Goal: Information Seeking & Learning: Learn about a topic

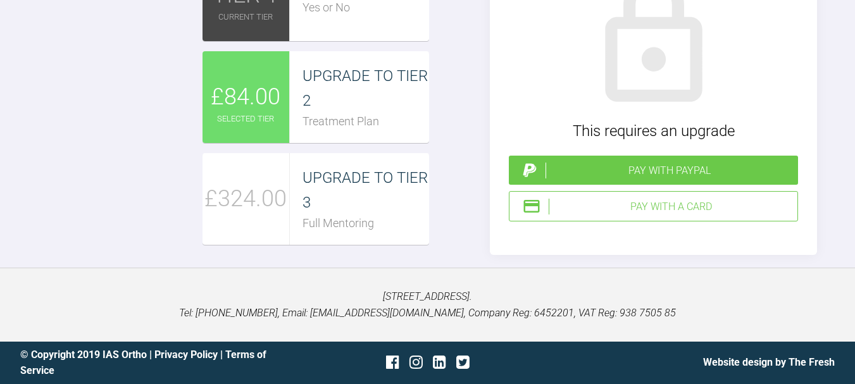
scroll to position [1809, 0]
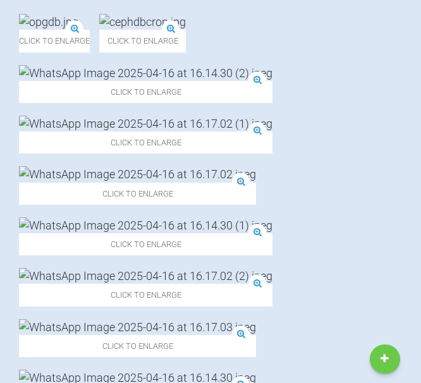
scroll to position [972, 0]
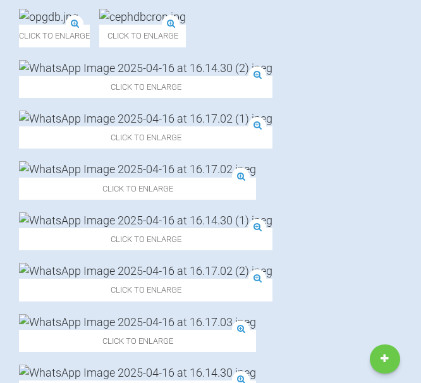
click at [208, 214] on img at bounding box center [146, 221] width 254 height 16
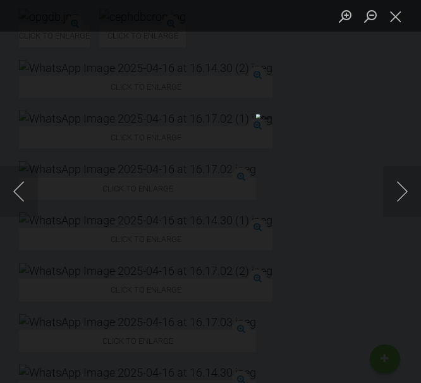
click at [398, 14] on button "Close lightbox" at bounding box center [395, 16] width 25 height 22
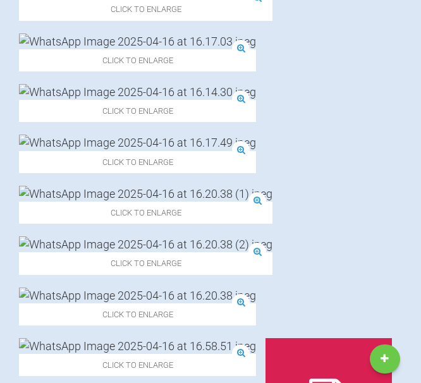
scroll to position [1260, 0]
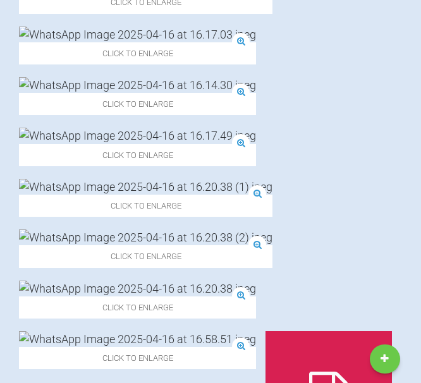
click at [61, 93] on img at bounding box center [137, 85] width 237 height 16
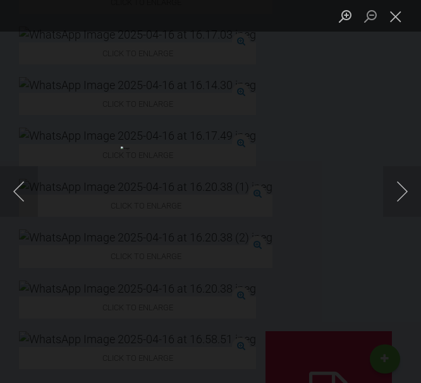
click at [75, 194] on img "Lightbox" at bounding box center [30, 192] width 90 height 82
click at [189, 194] on img "Lightbox" at bounding box center [34, 189] width 310 height 282
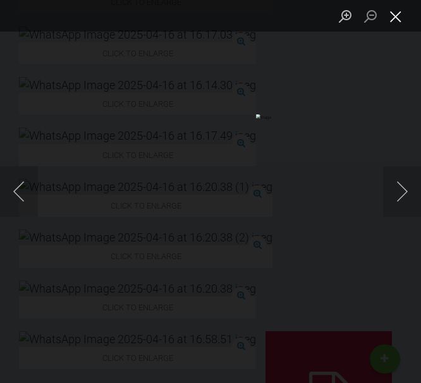
click at [397, 17] on button "Close lightbox" at bounding box center [395, 16] width 25 height 22
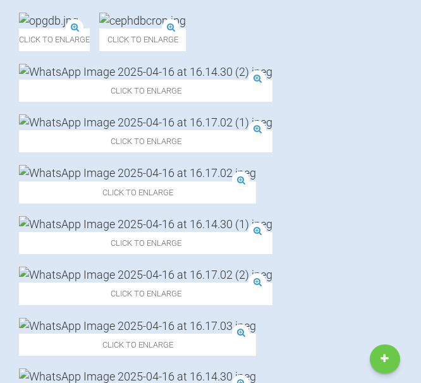
scroll to position [973, 0]
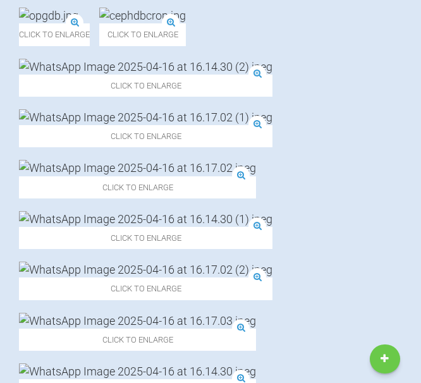
click at [90, 176] on img at bounding box center [137, 168] width 237 height 16
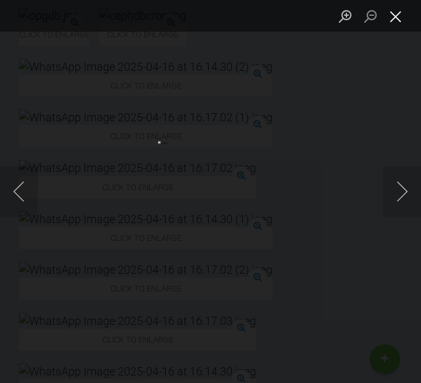
click at [403, 16] on button "Close lightbox" at bounding box center [395, 16] width 25 height 22
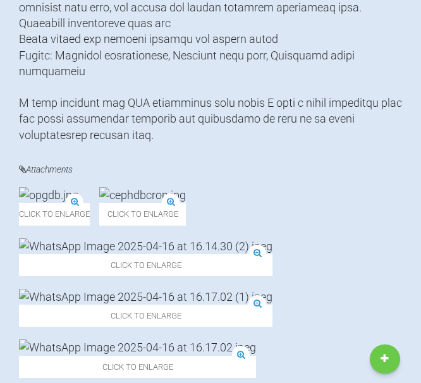
scroll to position [902, 0]
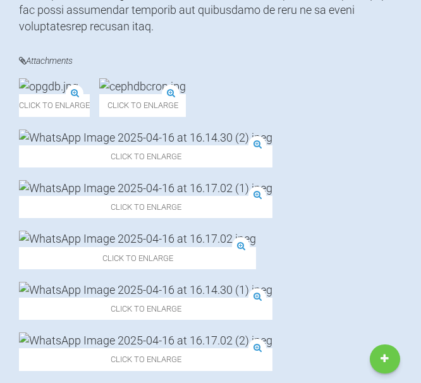
click at [59, 146] on img at bounding box center [146, 138] width 254 height 16
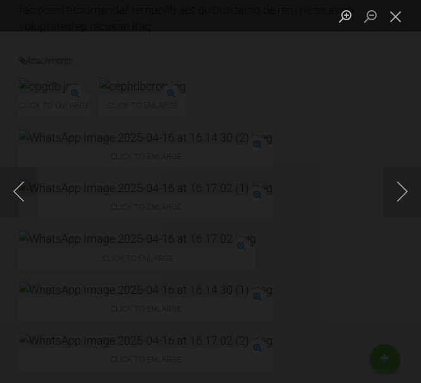
click at [175, 189] on img "Lightbox" at bounding box center [168, 192] width 13 height 12
click at [209, 187] on img "Lightbox" at bounding box center [169, 194] width 672 height 611
click at [144, 154] on img "Lightbox" at bounding box center [168, 192] width 335 height 304
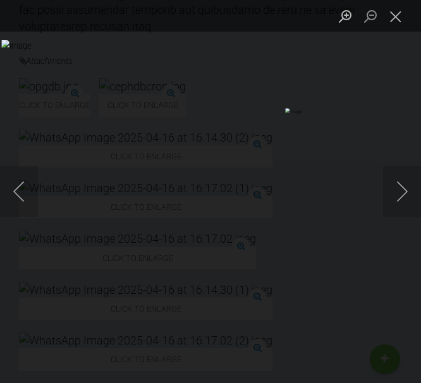
click at [144, 154] on img "Lightbox" at bounding box center [168, 192] width 335 height 304
click at [144, 154] on img "Lightbox" at bounding box center [237, 229] width 672 height 611
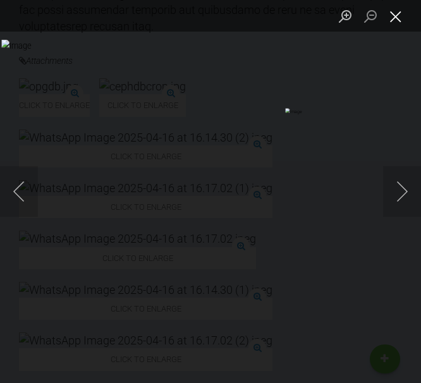
click at [393, 16] on button "Close lightbox" at bounding box center [395, 16] width 25 height 22
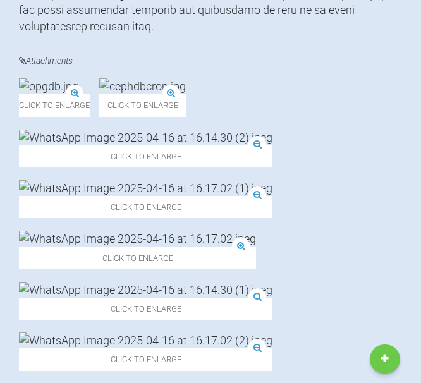
click at [108, 143] on img at bounding box center [146, 138] width 254 height 16
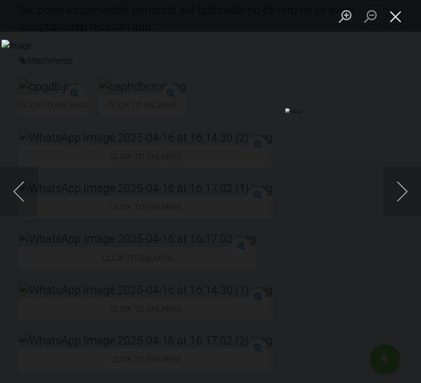
click at [401, 17] on button "Close lightbox" at bounding box center [395, 16] width 25 height 22
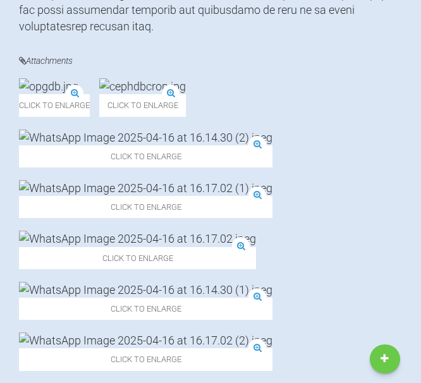
click at [209, 180] on img at bounding box center [146, 188] width 254 height 16
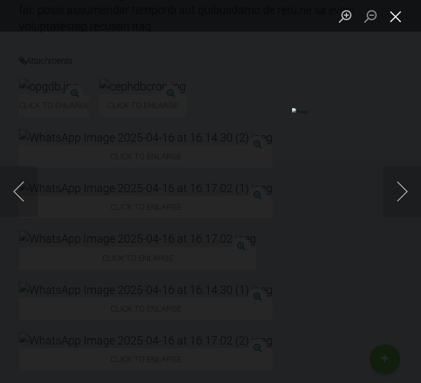
click at [403, 15] on button "Close lightbox" at bounding box center [395, 16] width 25 height 22
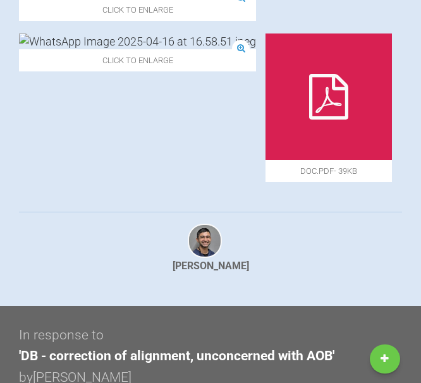
scroll to position [1558, 0]
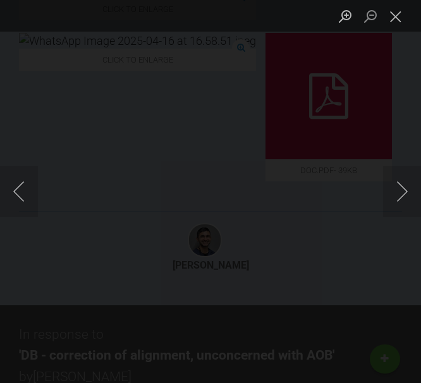
click at [395, 19] on button "Close lightbox" at bounding box center [395, 16] width 25 height 22
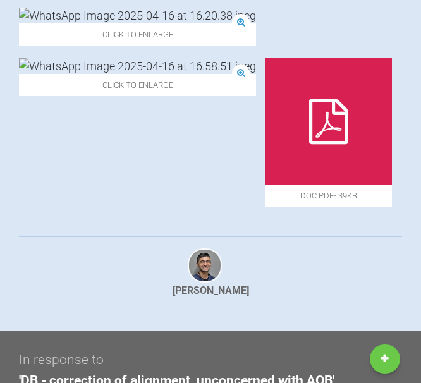
scroll to position [1532, 0]
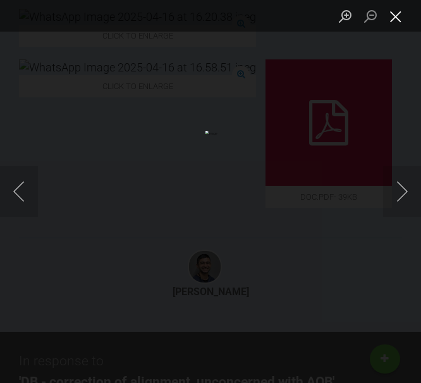
click at [402, 14] on button "Close lightbox" at bounding box center [395, 16] width 25 height 22
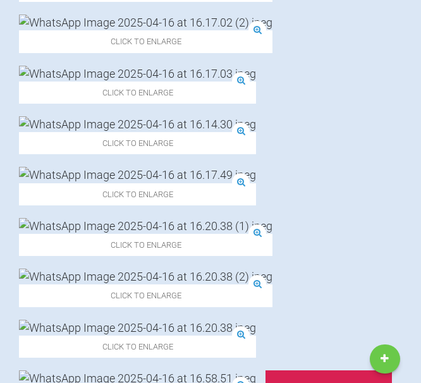
scroll to position [1217, 0]
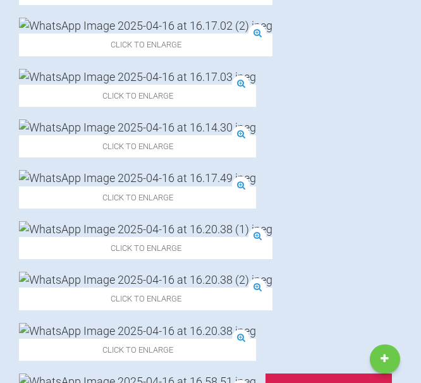
click at [252, 85] on img at bounding box center [137, 77] width 237 height 16
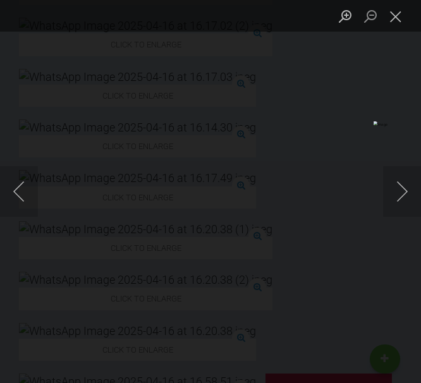
click at [404, 15] on button "Close lightbox" at bounding box center [395, 16] width 25 height 22
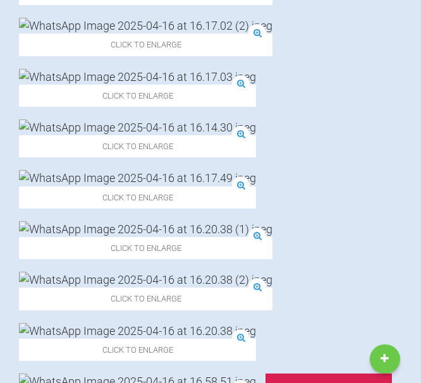
click at [104, 34] on img at bounding box center [146, 26] width 254 height 16
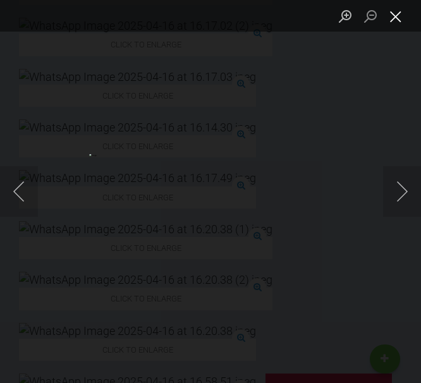
click at [397, 12] on button "Close lightbox" at bounding box center [395, 16] width 25 height 22
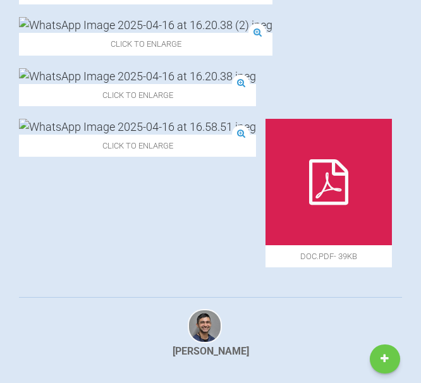
scroll to position [1473, 0]
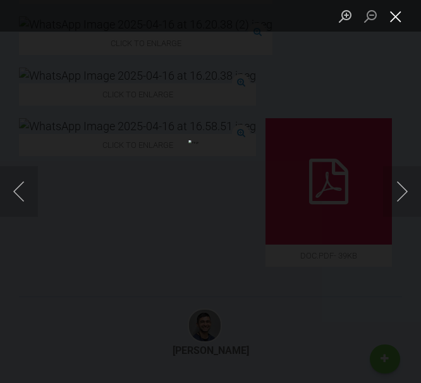
click at [397, 13] on button "Close lightbox" at bounding box center [395, 16] width 25 height 22
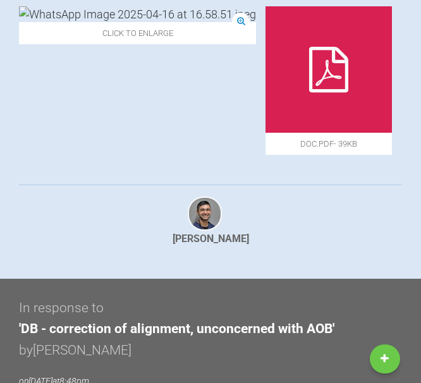
scroll to position [1585, 0]
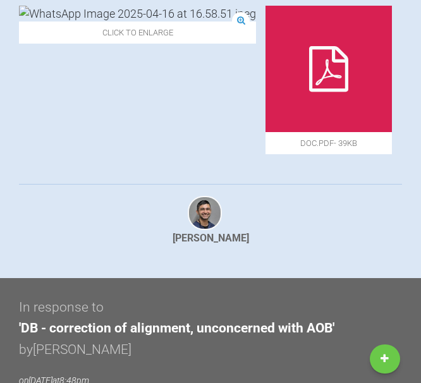
click at [213, 22] on img at bounding box center [137, 14] width 237 height 16
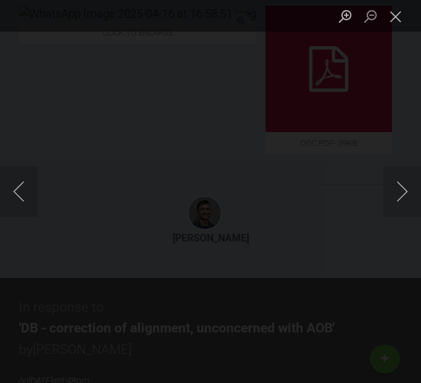
click at [393, 20] on button "Close lightbox" at bounding box center [395, 16] width 25 height 22
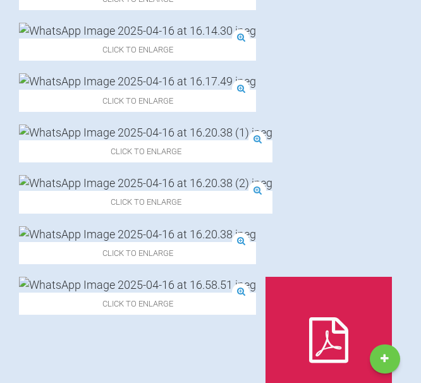
scroll to position [1273, 0]
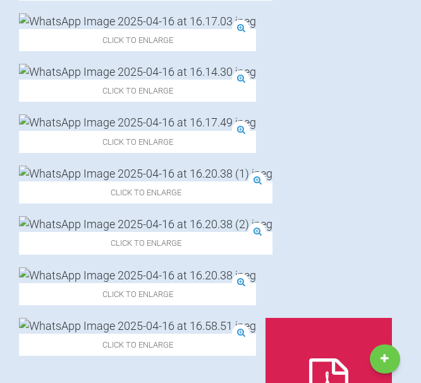
click at [232, 130] on img at bounding box center [137, 123] width 237 height 16
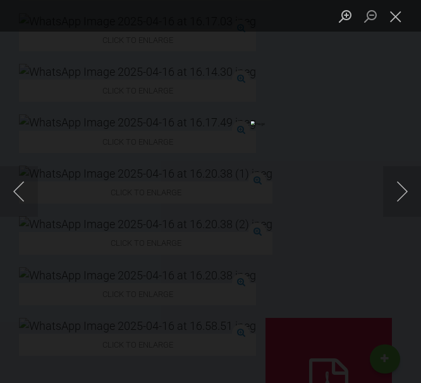
click at [161, 46] on div "Lightbox" at bounding box center [210, 191] width 421 height 383
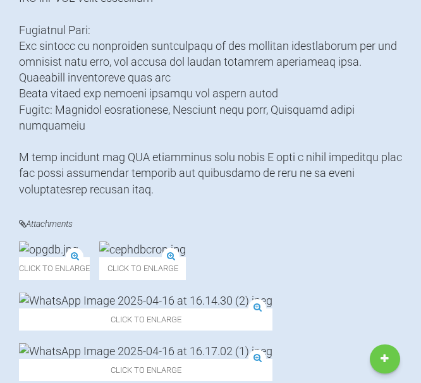
scroll to position [782, 0]
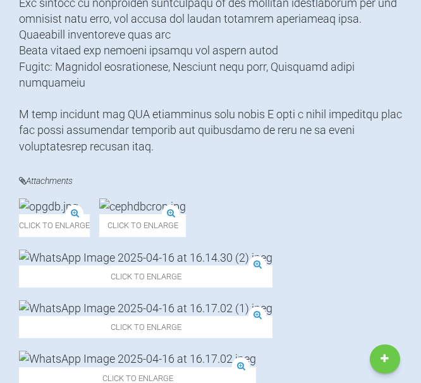
click at [78, 199] on img at bounding box center [48, 207] width 59 height 16
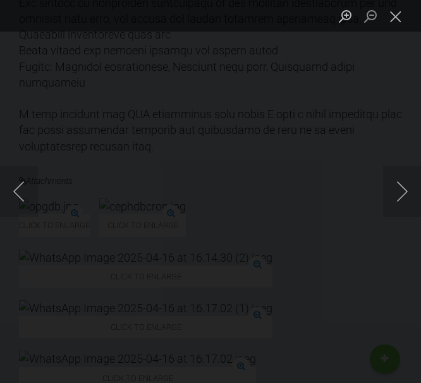
click at [399, 13] on button "Close lightbox" at bounding box center [395, 16] width 25 height 22
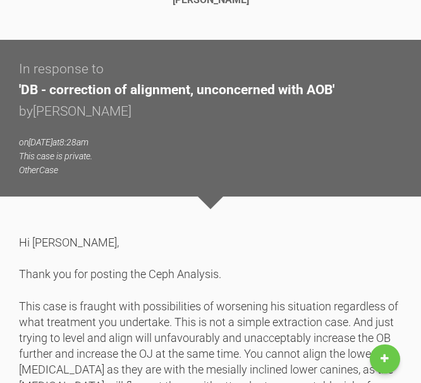
scroll to position [4136, 0]
